Goal: Task Accomplishment & Management: Use online tool/utility

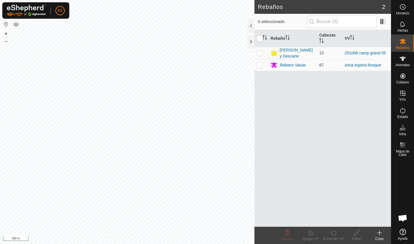
scroll to position [112, 0]
click at [4, 36] on button "+" at bounding box center [6, 33] width 7 height 7
click at [5, 33] on button "+" at bounding box center [6, 33] width 7 height 7
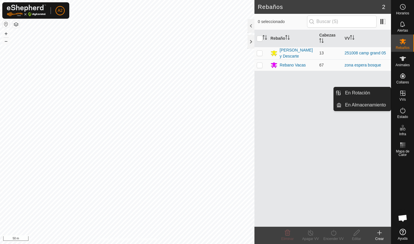
click at [403, 98] on span "VVs" at bounding box center [402, 99] width 6 height 3
click at [405, 98] on span "VVs" at bounding box center [402, 99] width 6 height 3
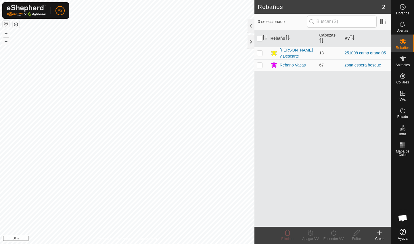
click at [380, 236] on div "Crear" at bounding box center [379, 238] width 23 height 5
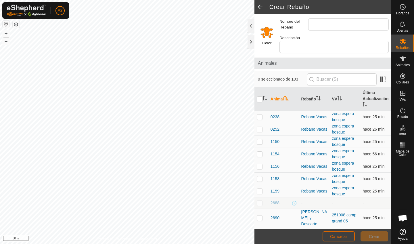
click at [343, 234] on span "Cancelar" at bounding box center [338, 236] width 17 height 5
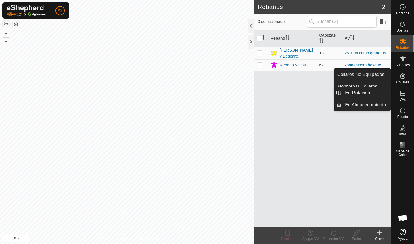
click at [403, 100] on span "VVs" at bounding box center [402, 99] width 6 height 3
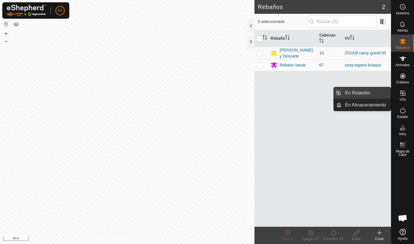
click at [381, 95] on link "En Rotación" at bounding box center [365, 92] width 49 height 11
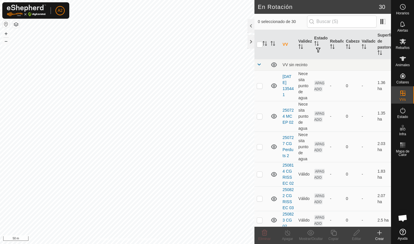
click at [375, 236] on div "Crear" at bounding box center [379, 238] width 23 height 5
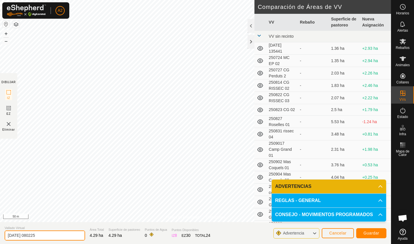
click at [55, 233] on input "[DATE] 080225" at bounding box center [45, 235] width 80 height 10
type input "2"
type input "b"
drag, startPoint x: 35, startPoint y: 223, endPoint x: 49, endPoint y: 237, distance: 19.7
click at [49, 237] on input "Bosque Rea" at bounding box center [45, 235] width 80 height 10
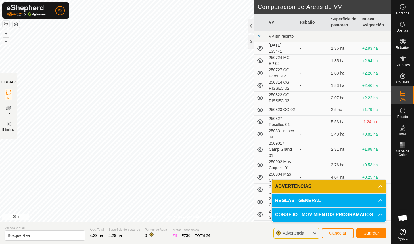
click at [359, 182] on p-accordion-header "ADVERTENCIAS" at bounding box center [328, 186] width 114 height 14
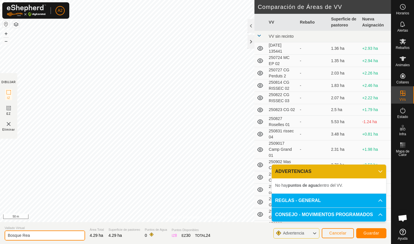
click at [51, 235] on input "Bosque Rea" at bounding box center [45, 235] width 80 height 10
type input "Bosque Rec"
click at [372, 236] on button "Guardar" at bounding box center [371, 233] width 30 height 10
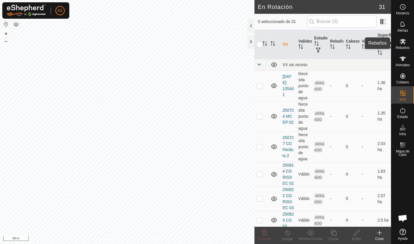
click at [404, 49] on span "Rebaños" at bounding box center [402, 47] width 14 height 3
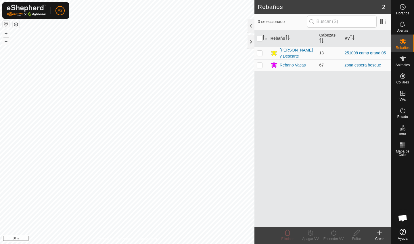
click at [260, 66] on p-checkbox at bounding box center [259, 65] width 6 height 5
checkbox input "true"
click at [334, 236] on div "Encender VV" at bounding box center [333, 238] width 23 height 5
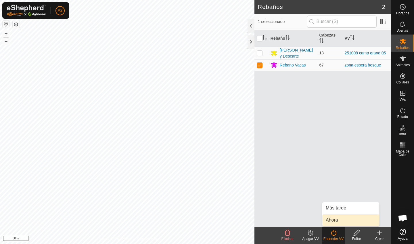
click at [344, 219] on link "Ahora" at bounding box center [350, 219] width 57 height 11
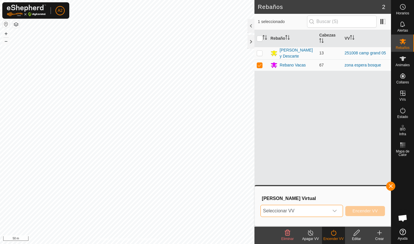
click at [311, 214] on span "Seleccionar VV" at bounding box center [294, 210] width 68 height 11
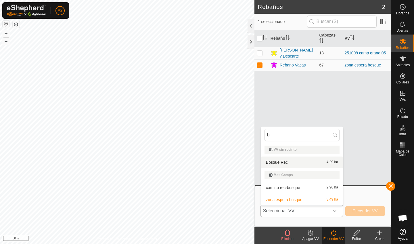
type input "b"
click at [291, 161] on li "Bosque Rec 4.29 ha" at bounding box center [302, 161] width 82 height 11
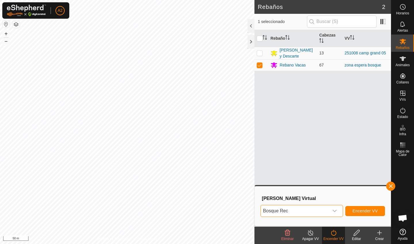
click at [371, 212] on span "Encender VV" at bounding box center [364, 210] width 25 height 5
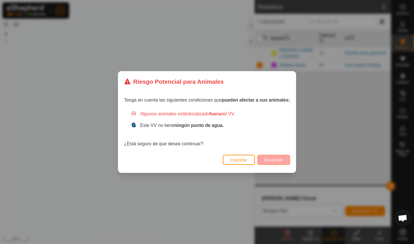
click at [281, 160] on span "Encender" at bounding box center [273, 159] width 18 height 5
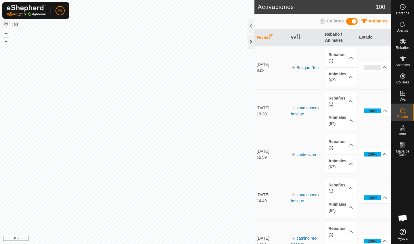
click at [250, 45] on div at bounding box center [250, 42] width 7 height 14
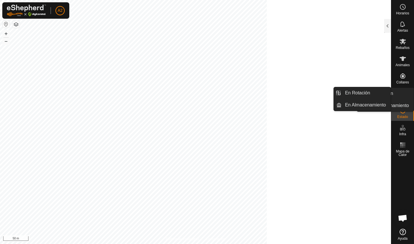
click at [403, 97] on link "En Rotación" at bounding box center [388, 93] width 49 height 11
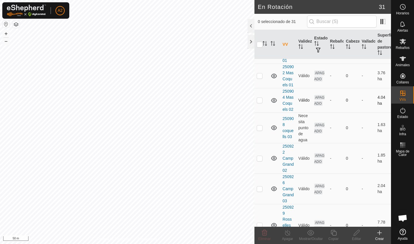
scroll to position [252, 0]
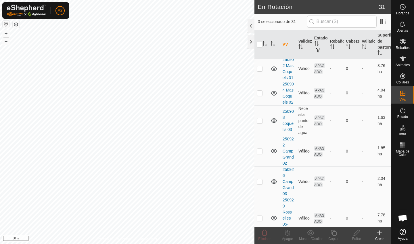
checkbox input "true"
checkbox input "false"
checkbox input "true"
checkbox input "false"
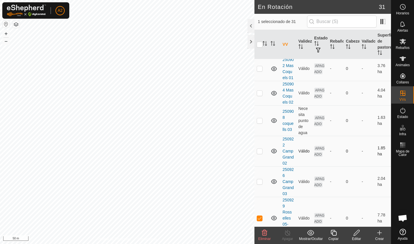
checkbox input "false"
checkbox input "true"
click at [333, 20] on input "text" at bounding box center [341, 22] width 69 height 12
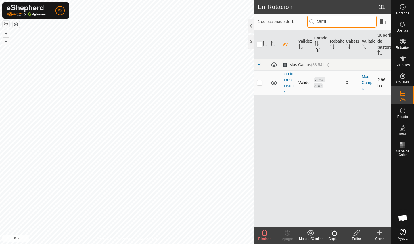
type input "cami"
click at [262, 83] on p-checkbox at bounding box center [259, 82] width 6 height 5
click at [267, 235] on icon at bounding box center [264, 232] width 7 height 7
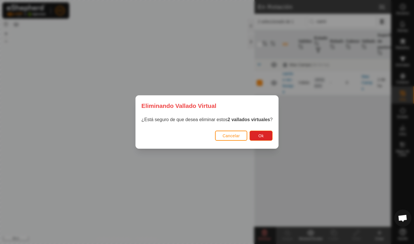
click at [237, 135] on span "Cancelar" at bounding box center [230, 135] width 17 height 5
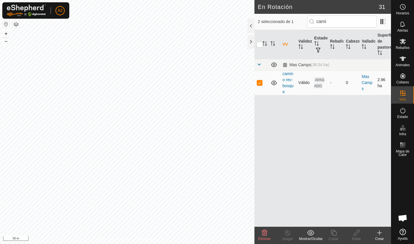
click at [258, 84] on p-checkbox at bounding box center [259, 82] width 6 height 5
click at [260, 86] on td at bounding box center [261, 82] width 14 height 24
checkbox input "true"
click at [259, 65] on span at bounding box center [258, 64] width 5 height 5
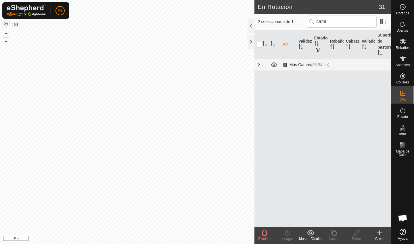
click at [259, 66] on span at bounding box center [258, 64] width 5 height 5
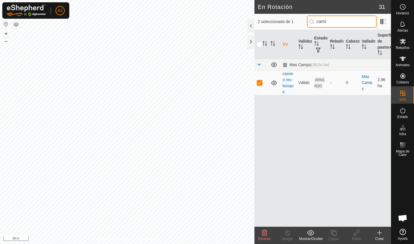
click at [339, 24] on input "cami" at bounding box center [341, 22] width 69 height 12
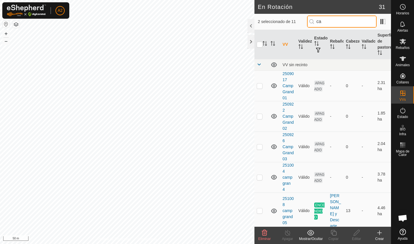
type input "c"
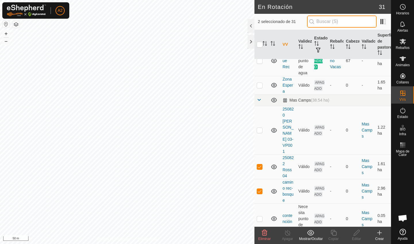
scroll to position [593, 0]
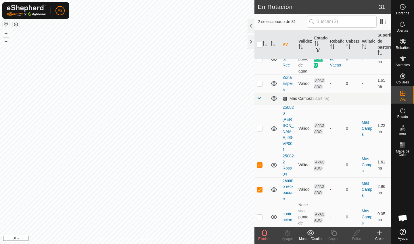
click at [257, 162] on p-checkbox at bounding box center [259, 164] width 6 height 5
checkbox input "false"
click at [264, 234] on icon at bounding box center [264, 232] width 7 height 7
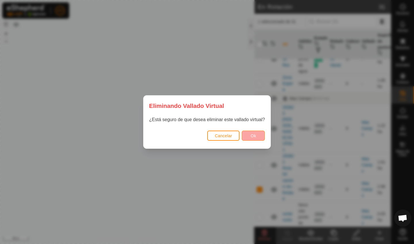
click at [258, 137] on button "Ok" at bounding box center [253, 135] width 23 height 10
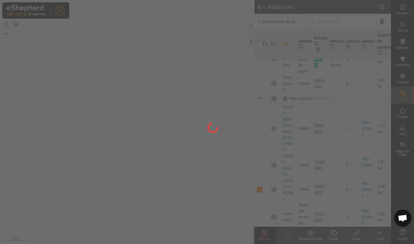
checkbox input "false"
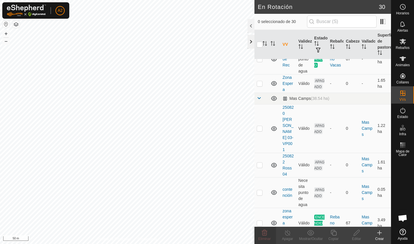
click at [248, 42] on div at bounding box center [250, 42] width 7 height 14
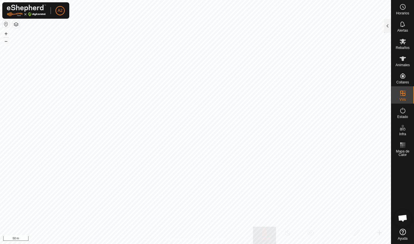
checkbox input "true"
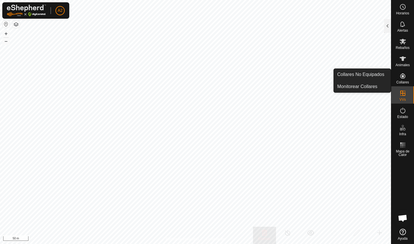
click at [405, 78] on icon at bounding box center [402, 75] width 7 height 7
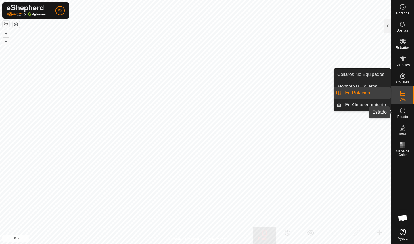
click at [404, 112] on icon at bounding box center [402, 110] width 5 height 6
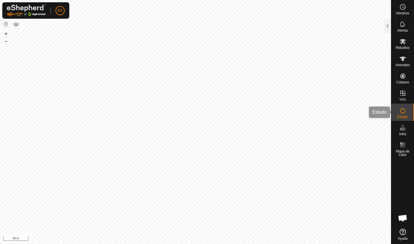
click at [407, 113] on es-activation-svg-icon at bounding box center [402, 110] width 10 height 9
click at [389, 27] on div at bounding box center [387, 26] width 7 height 14
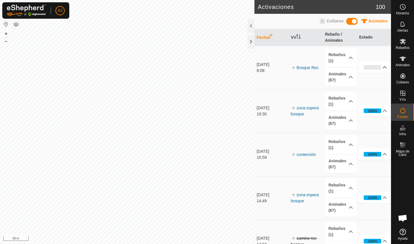
click at [385, 67] on p-accordion-header "0%" at bounding box center [374, 66] width 31 height 11
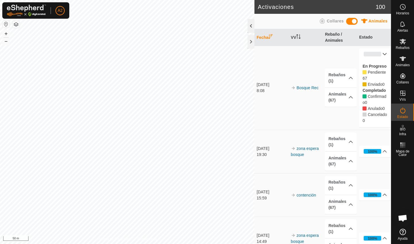
click at [248, 26] on div at bounding box center [250, 26] width 7 height 14
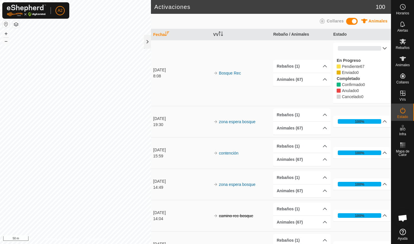
click at [252, 28] on div "Animales Collares" at bounding box center [271, 21] width 240 height 15
click at [148, 40] on div at bounding box center [147, 42] width 7 height 14
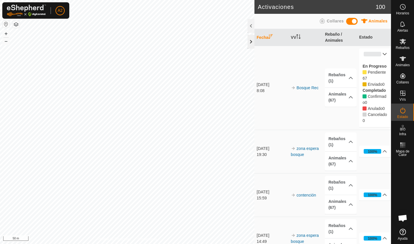
click at [250, 41] on div at bounding box center [250, 42] width 7 height 14
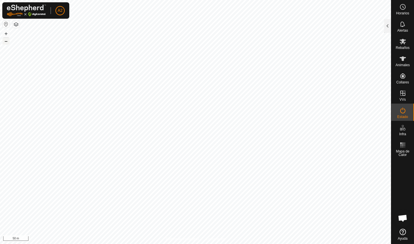
click at [6, 42] on button "–" at bounding box center [6, 41] width 7 height 7
